Goal: Information Seeking & Learning: Learn about a topic

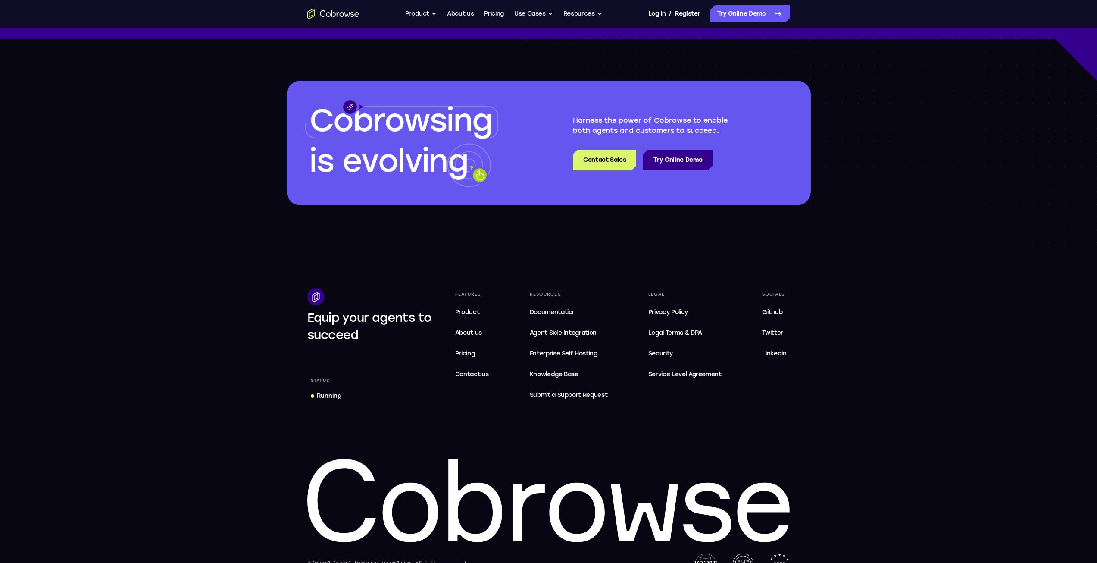
scroll to position [2478, 0]
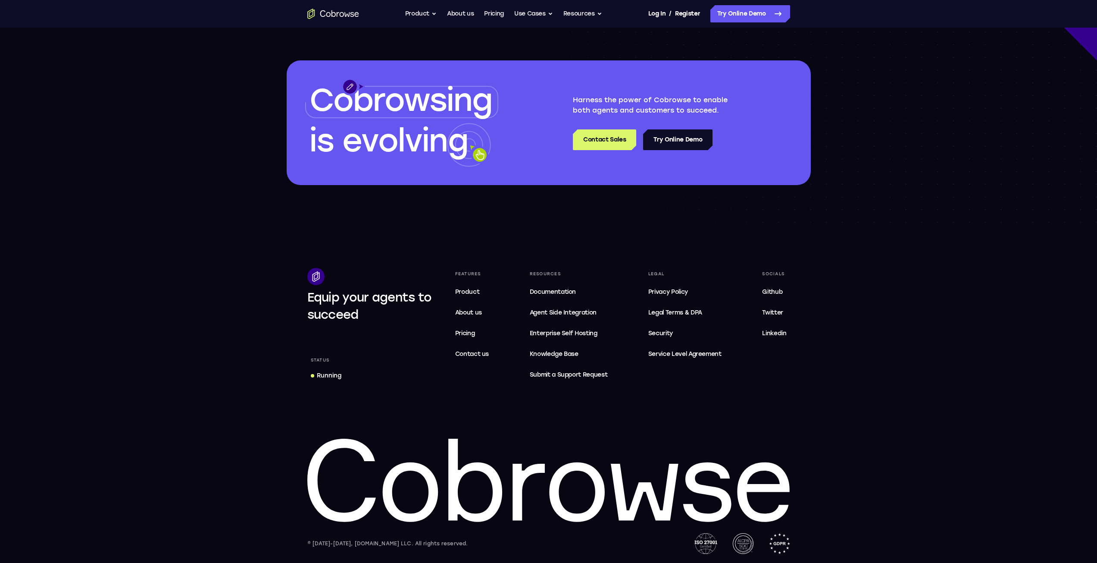
click at [682, 144] on link "Try Online Demo" at bounding box center [677, 139] width 69 height 21
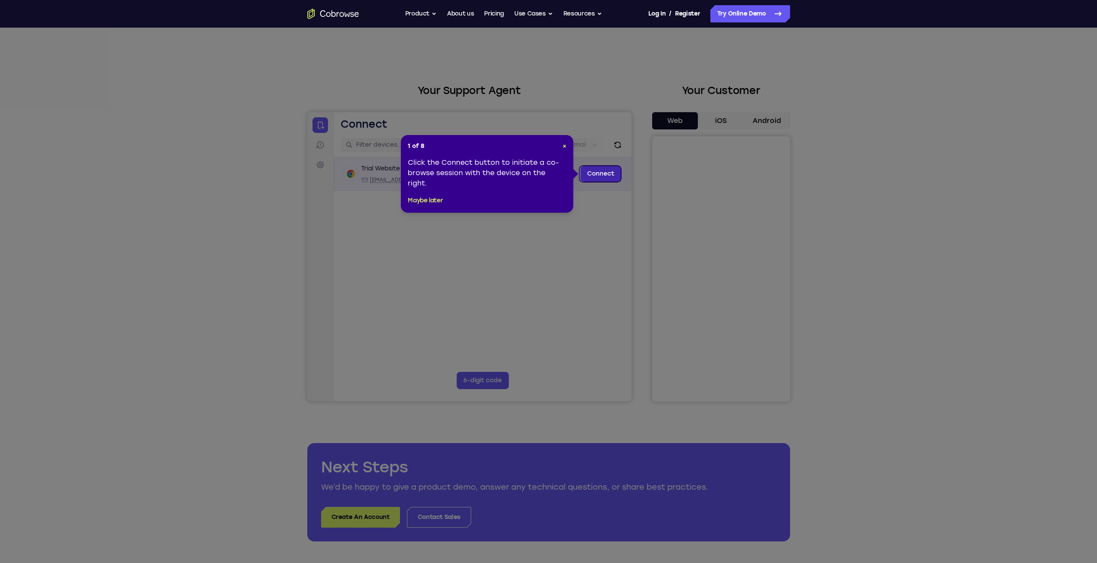
click at [592, 175] on link "Connect" at bounding box center [600, 174] width 41 height 16
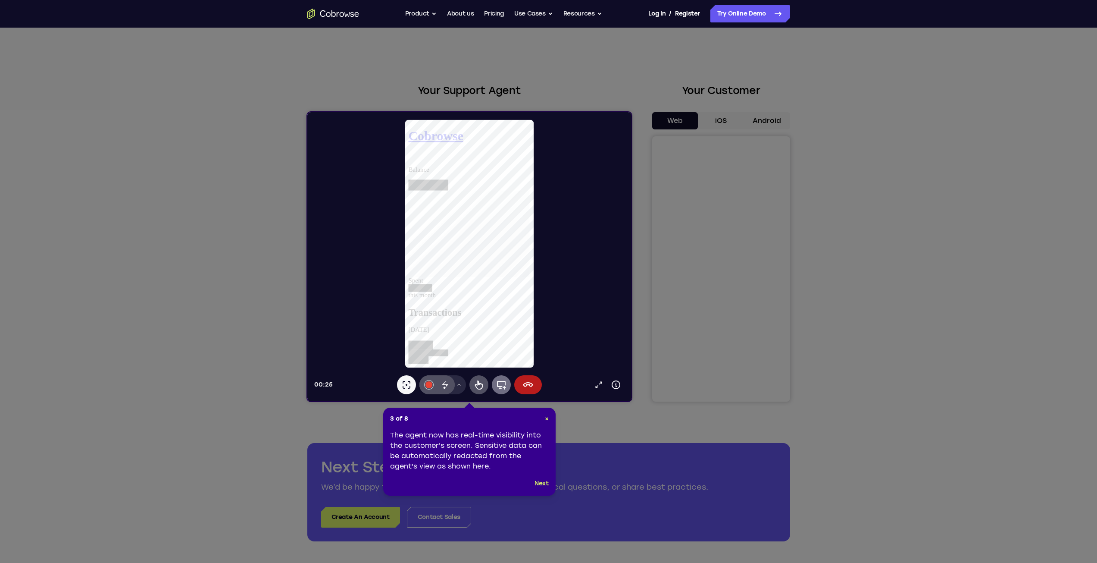
click at [498, 385] on icon at bounding box center [501, 384] width 10 height 10
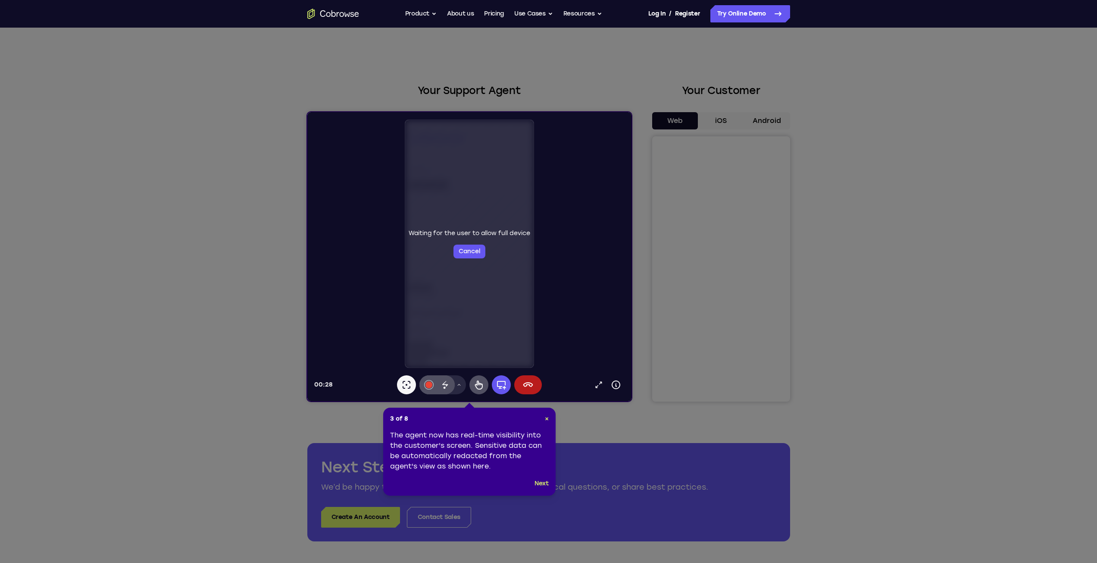
click at [753, 296] on icon at bounding box center [552, 281] width 1104 height 563
click at [751, 301] on icon at bounding box center [552, 281] width 1104 height 563
click at [756, 301] on icon at bounding box center [552, 281] width 1104 height 563
click at [839, 284] on icon at bounding box center [552, 281] width 1104 height 563
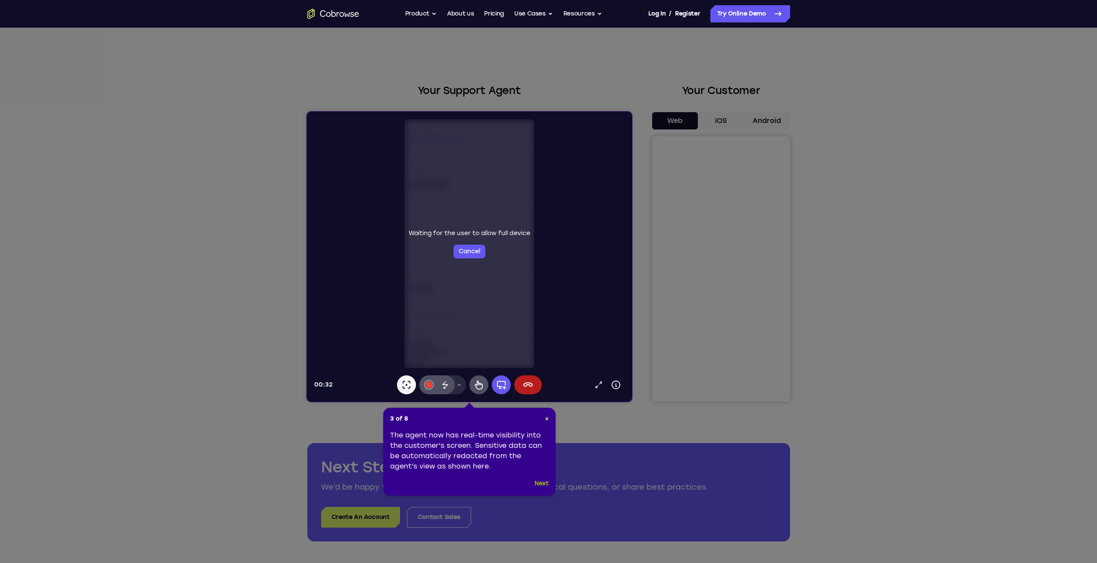
click at [541, 482] on button "Next" at bounding box center [542, 483] width 14 height 10
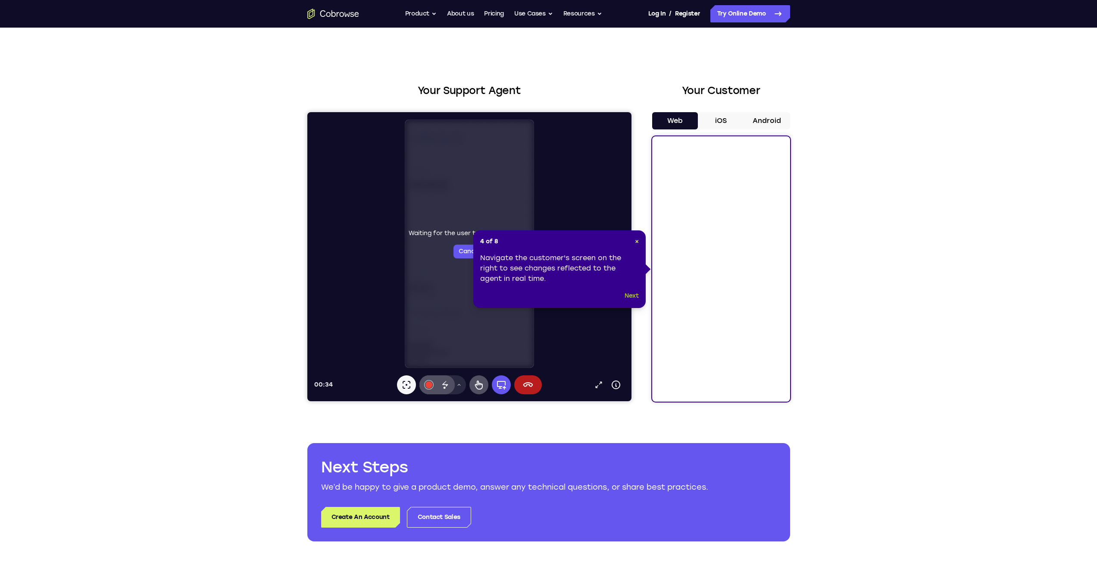
click at [634, 298] on button "Next" at bounding box center [632, 296] width 14 height 10
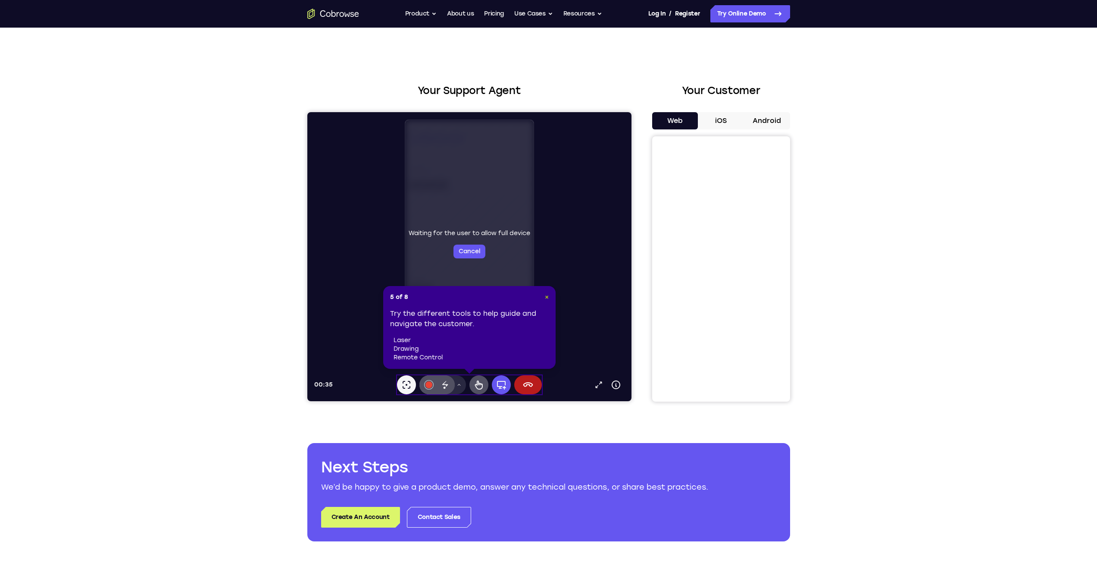
drag, startPoint x: 546, startPoint y: 296, endPoint x: 320, endPoint y: 188, distance: 251.3
click at [546, 296] on span "×" at bounding box center [547, 296] width 4 height 7
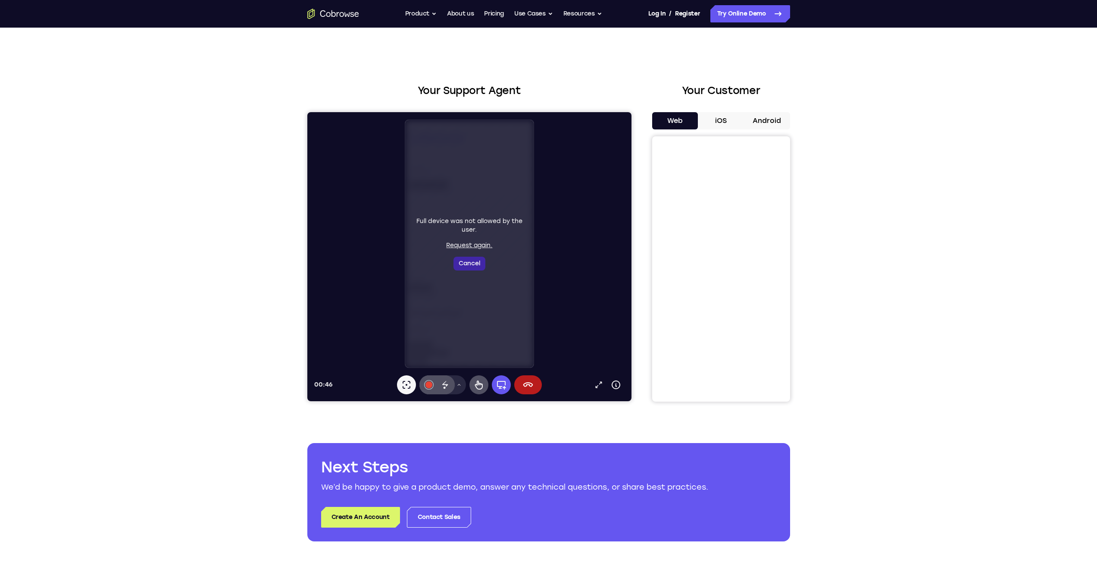
click at [477, 267] on button "Cancel" at bounding box center [469, 264] width 32 height 14
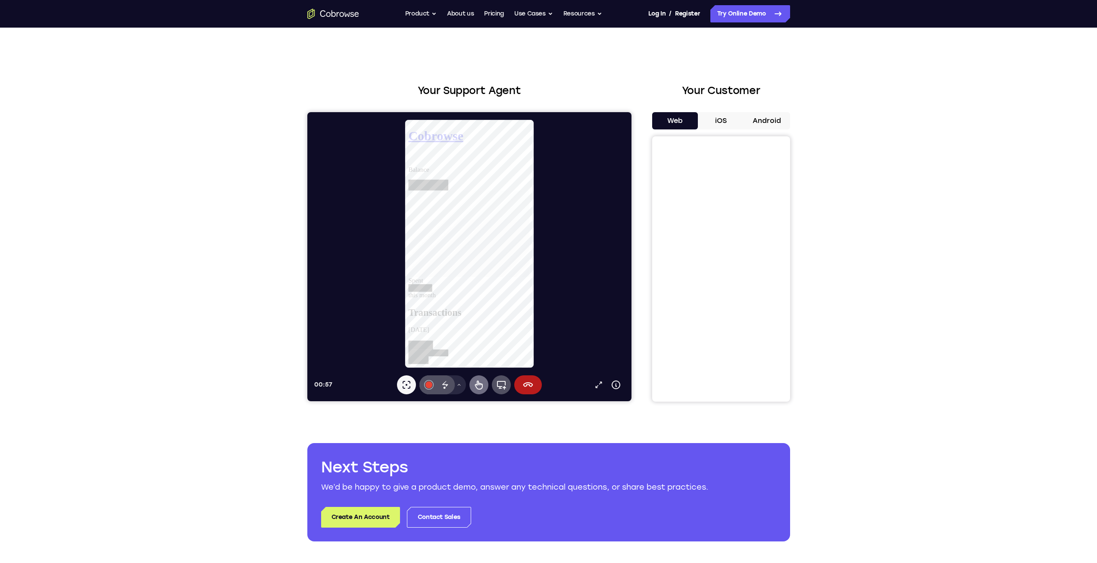
click at [480, 388] on icon at bounding box center [479, 384] width 8 height 9
drag, startPoint x: 539, startPoint y: 298, endPoint x: 631, endPoint y: 294, distance: 91.9
click at [476, 385] on icon at bounding box center [479, 384] width 8 height 9
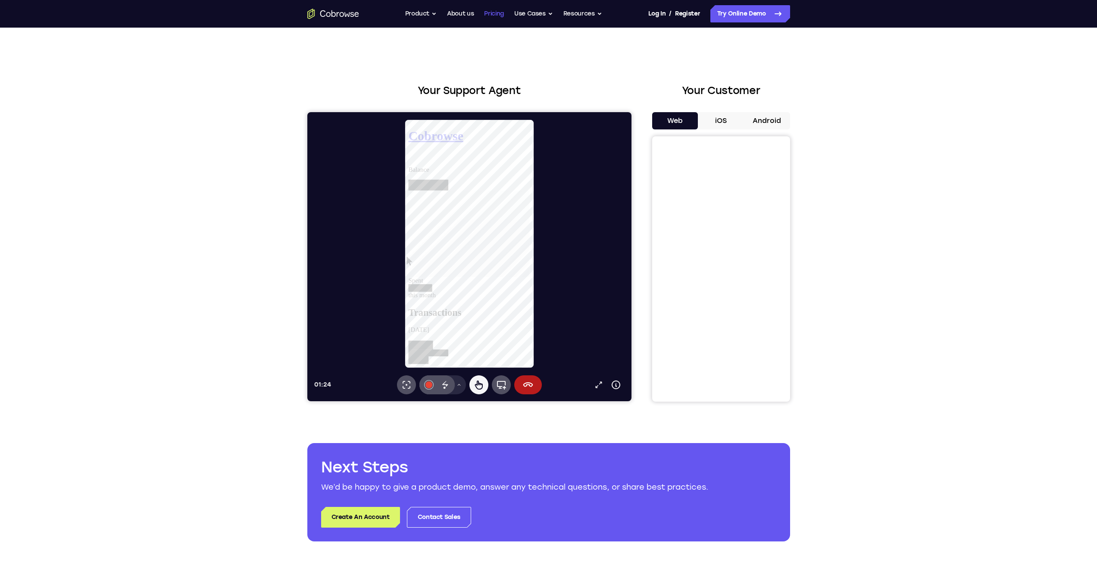
click at [486, 15] on link "Pricing" at bounding box center [494, 13] width 20 height 17
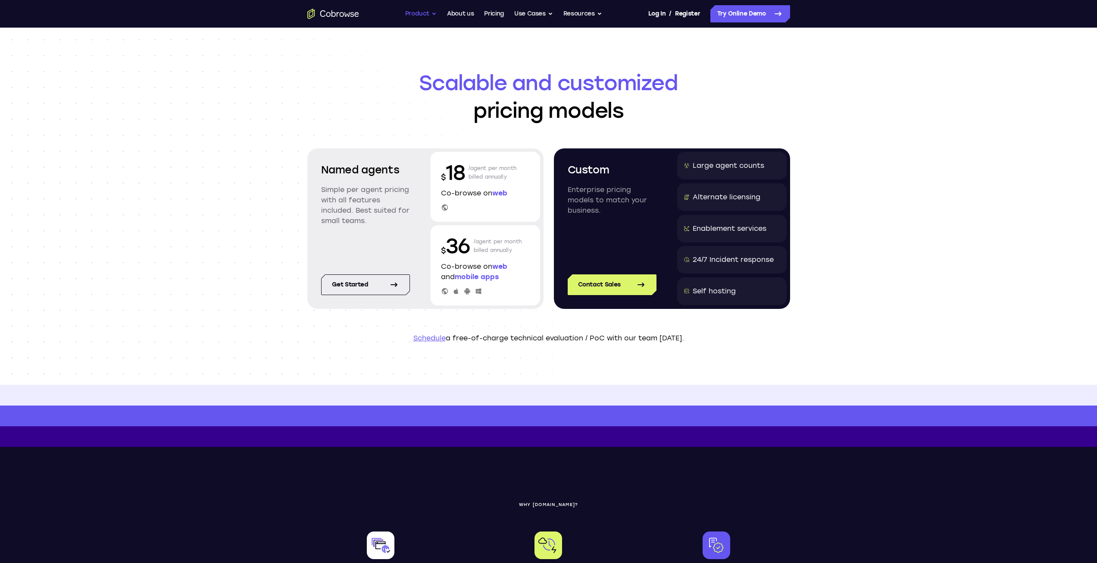
click at [426, 13] on button "Product" at bounding box center [421, 13] width 32 height 17
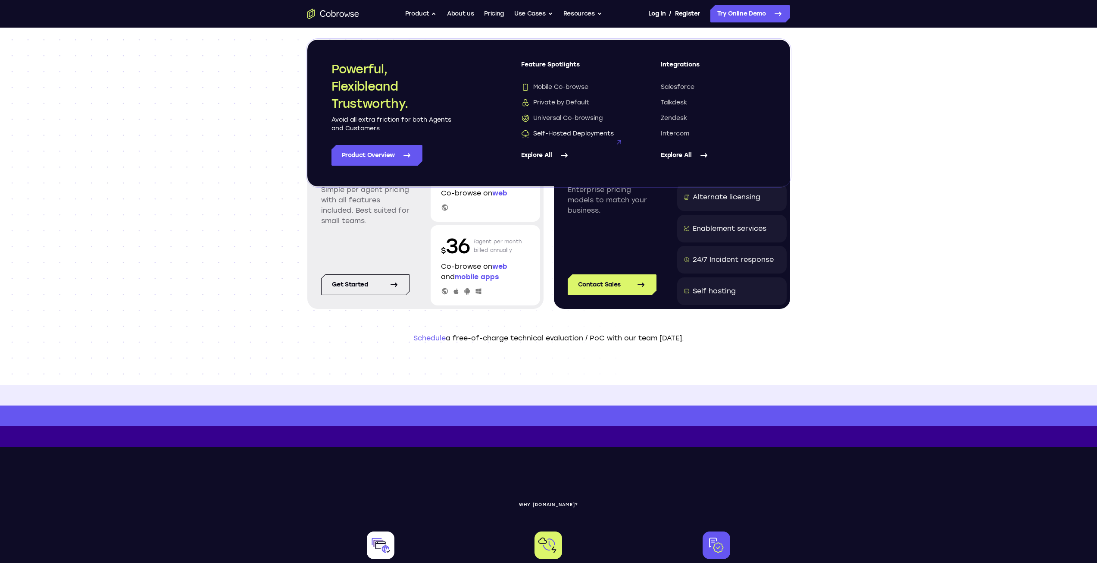
click at [586, 131] on span "Self-Hosted Deployments" at bounding box center [567, 133] width 93 height 9
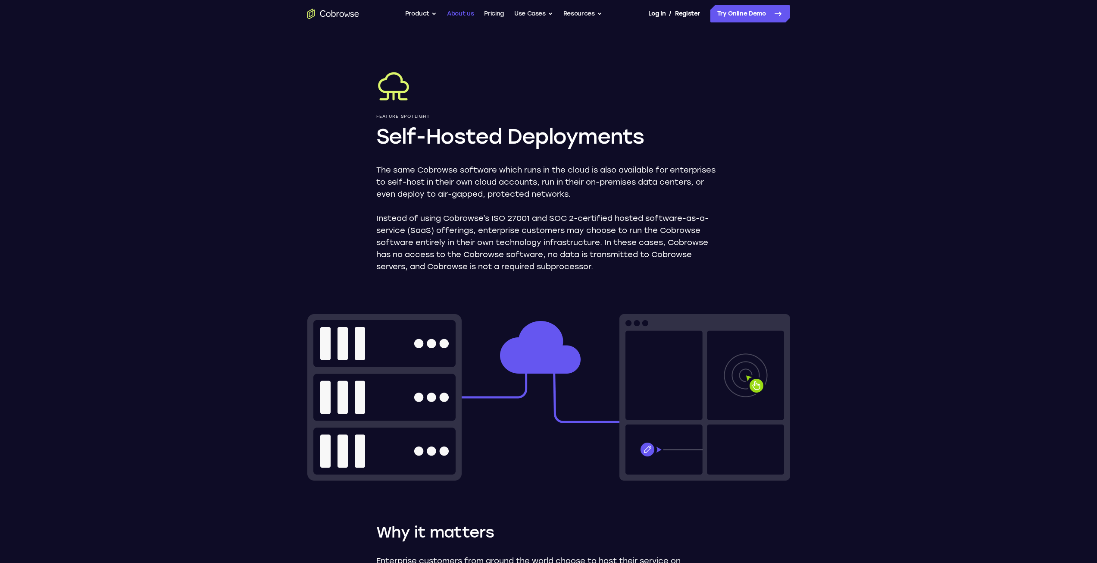
click at [458, 19] on link "About us" at bounding box center [460, 13] width 27 height 17
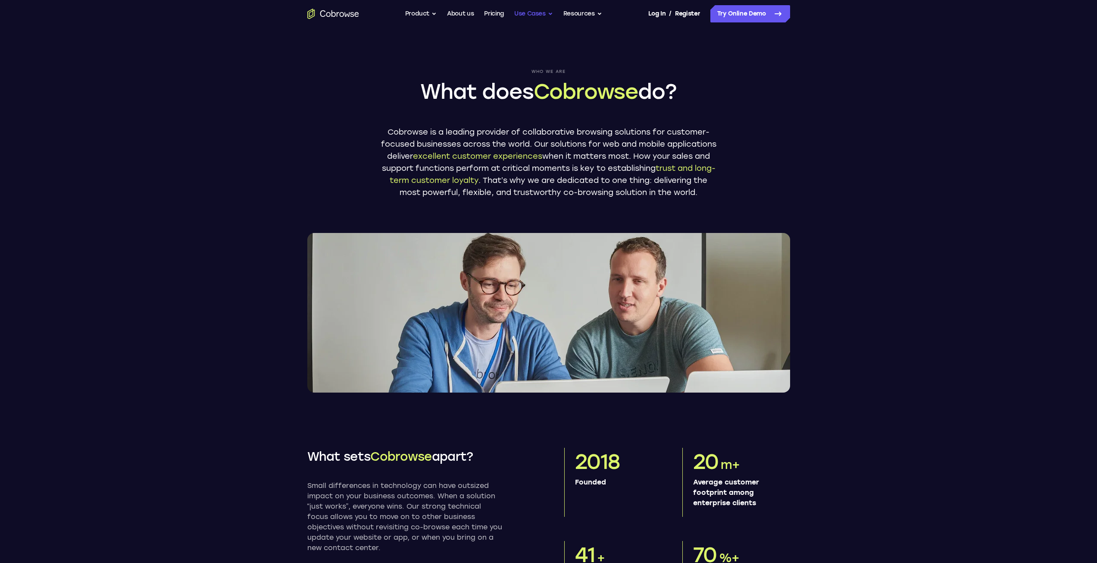
click at [519, 13] on button "Use Cases" at bounding box center [533, 13] width 39 height 17
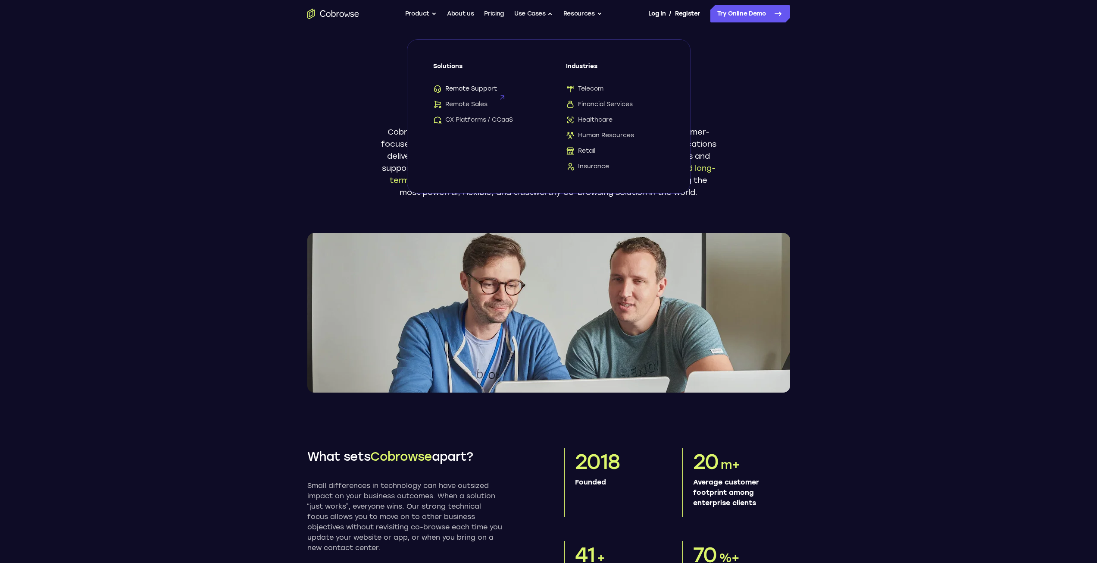
click at [496, 87] on span "Remote Support" at bounding box center [465, 89] width 64 height 9
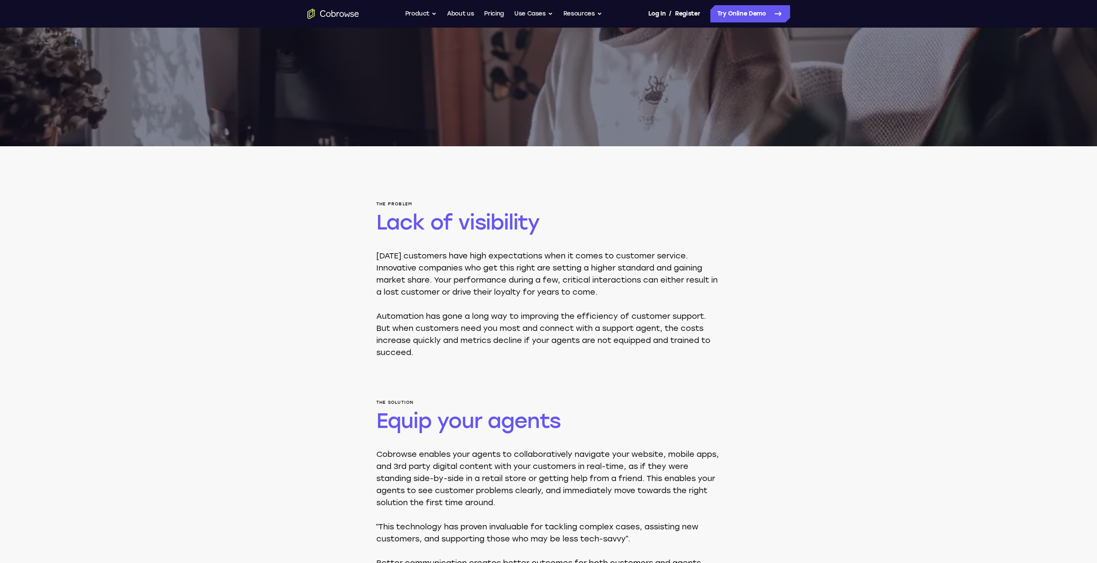
scroll to position [129, 0]
